Goal: Information Seeking & Learning: Learn about a topic

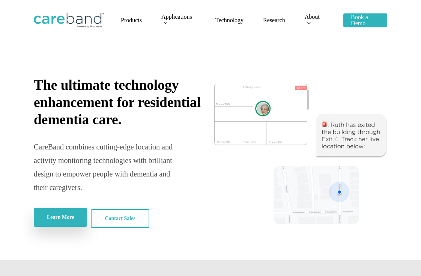
click at [60, 218] on span "Learn More" at bounding box center [60, 217] width 27 height 8
click at [69, 20] on img at bounding box center [69, 20] width 70 height 15
click at [274, 20] on span "Research" at bounding box center [274, 20] width 22 height 6
